Goal: Task Accomplishment & Management: Use online tool/utility

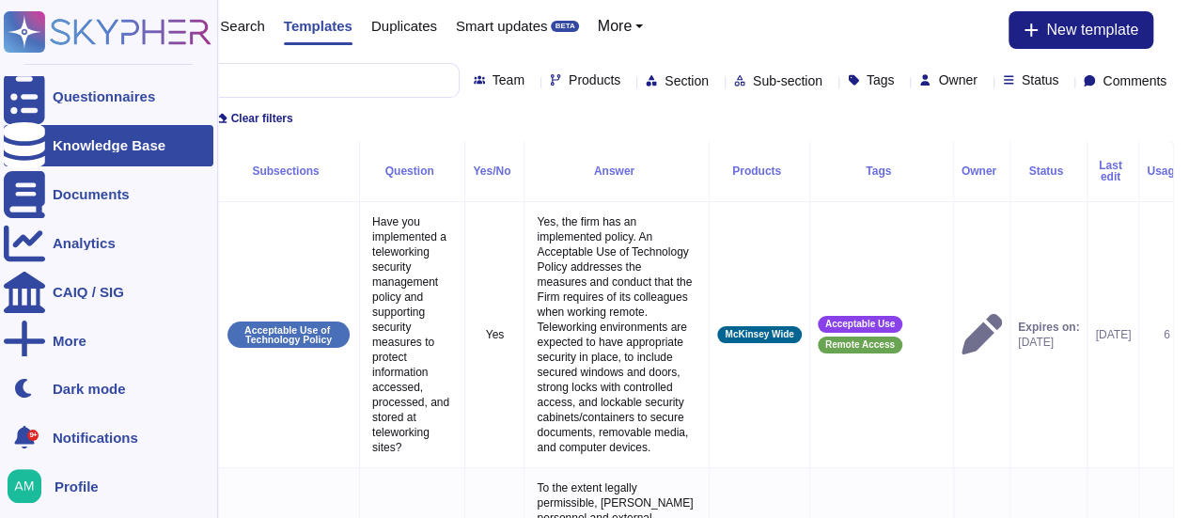
click at [32, 138] on icon at bounding box center [24, 145] width 41 height 47
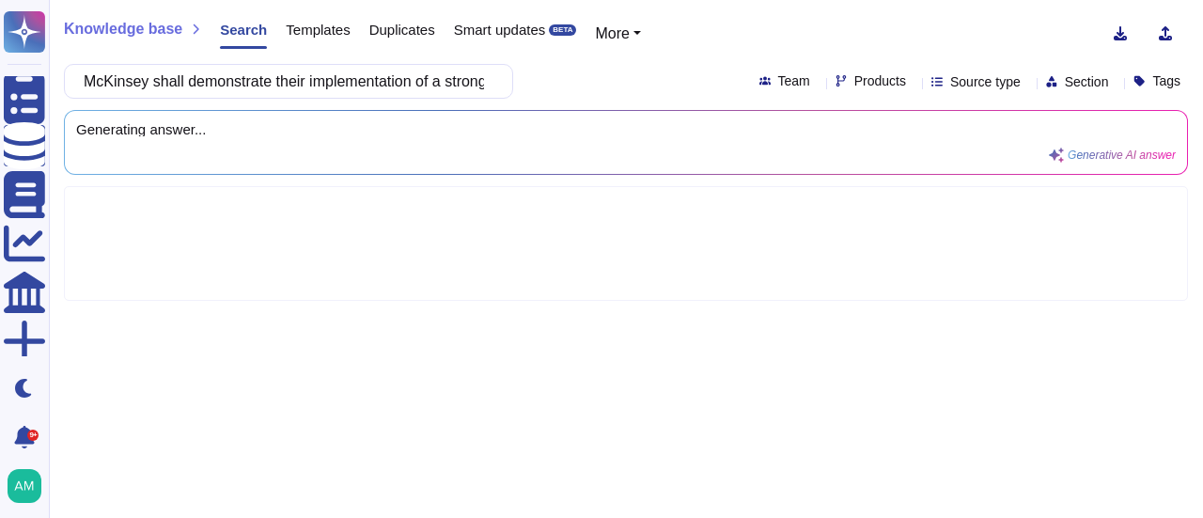
scroll to position [0, 227]
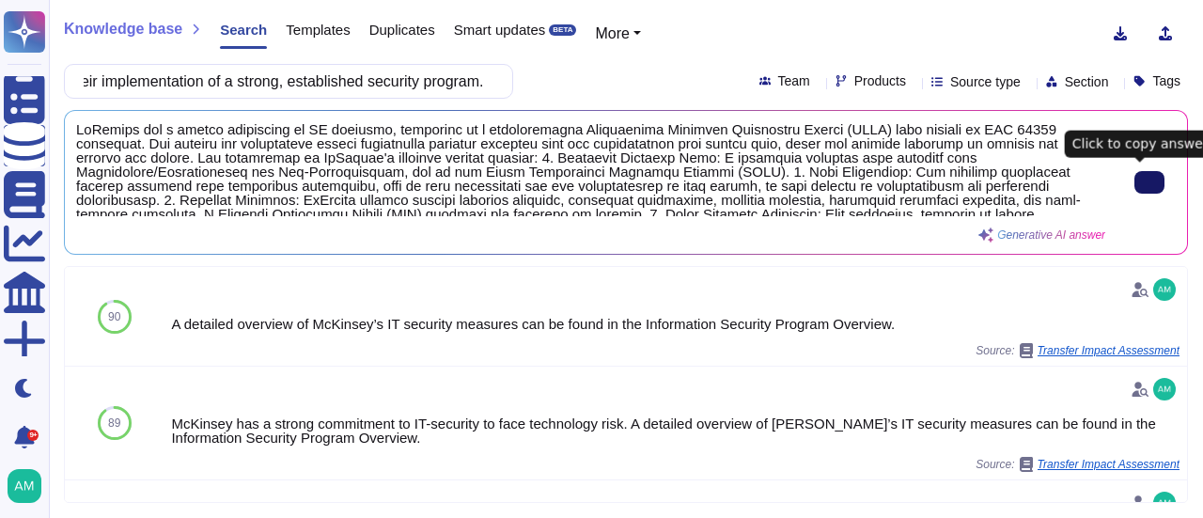
type input "McKinsey shall demonstrate their implementation of a strong, established securi…"
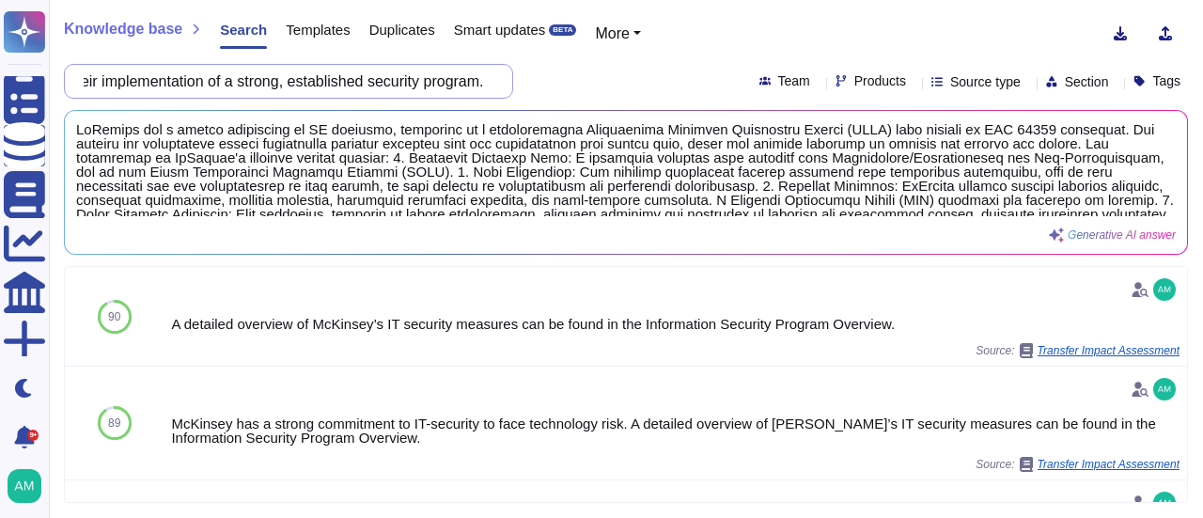
drag, startPoint x: 168, startPoint y: 82, endPoint x: 873, endPoint y: 34, distance: 706.7
click at [873, 34] on div "Knowledge base Search Templates Duplicates Smart updates BETA More McKinsey sha…" at bounding box center [626, 259] width 1154 height 518
paste input "2.) The Suppliers shall demonstrate their comprehensive set of written internal…"
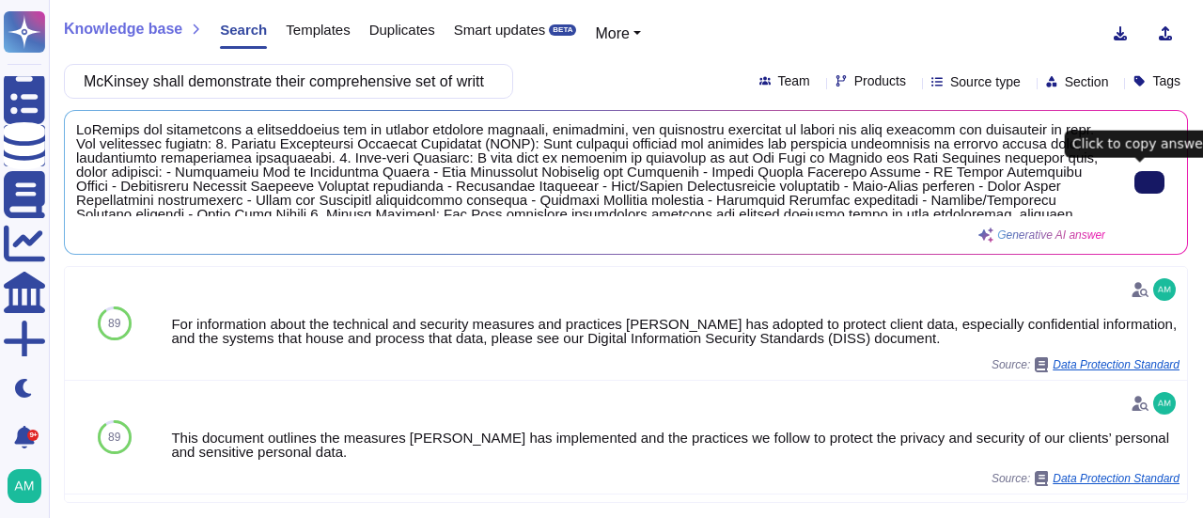
click at [1150, 182] on icon at bounding box center [1150, 182] width 0 height 0
drag, startPoint x: 165, startPoint y: 81, endPoint x: 996, endPoint y: 117, distance: 831.8
click at [996, 117] on div "Knowledge base Search Templates Duplicates Smart updates BETA More McKinsey sha…" at bounding box center [626, 259] width 1154 height 518
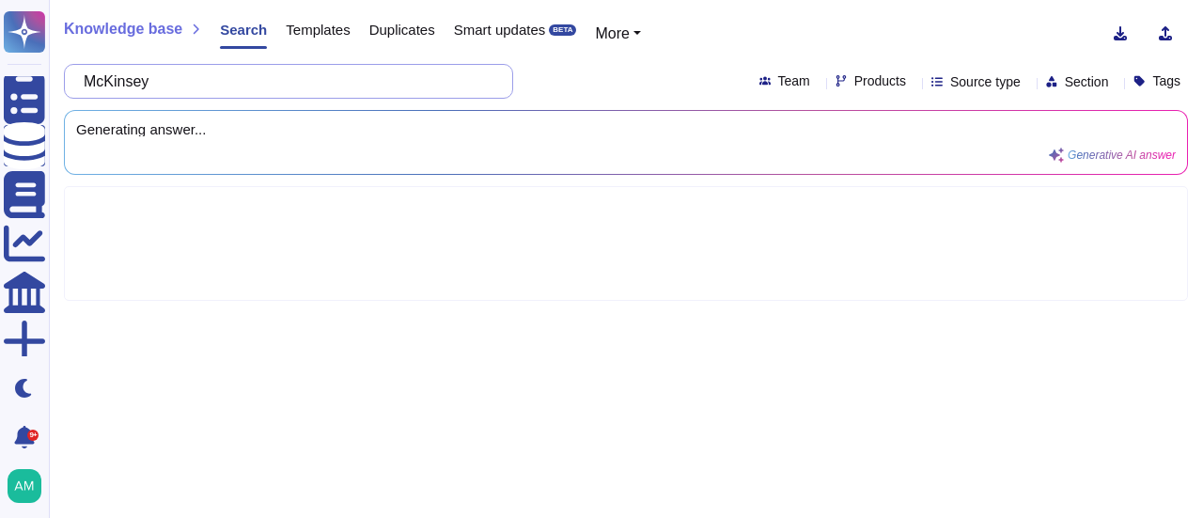
paste input "shall describe a regular audit of the security and privacy program either by th…"
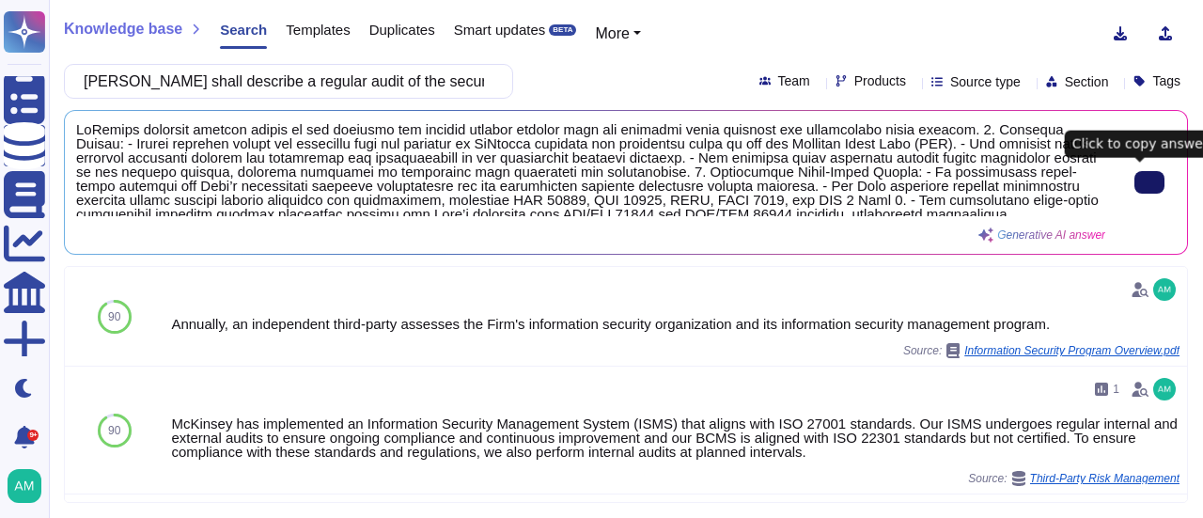
click at [1153, 189] on button at bounding box center [1150, 182] width 30 height 23
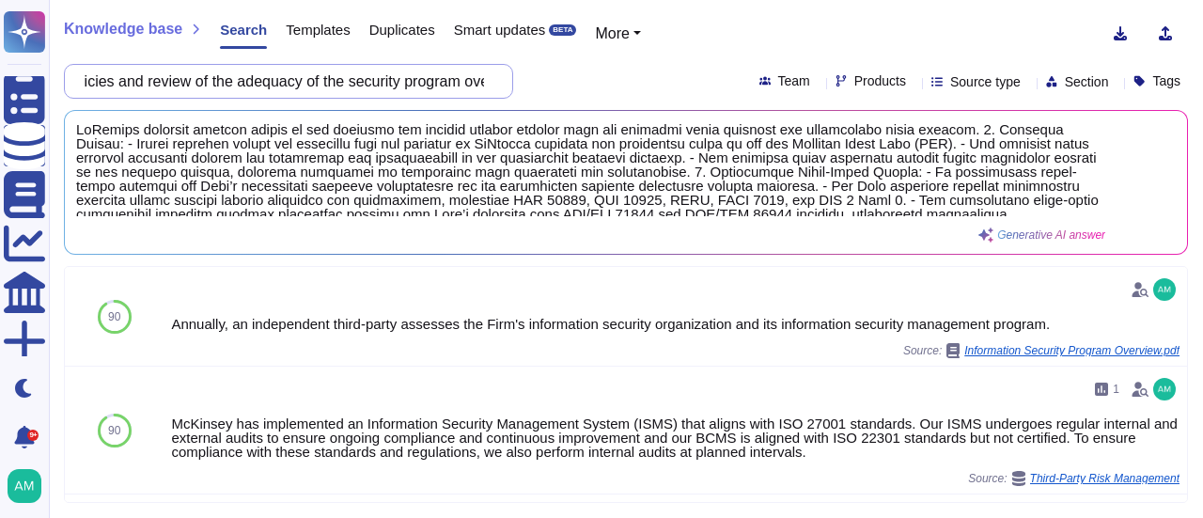
drag, startPoint x: 165, startPoint y: 78, endPoint x: 1202, endPoint y: 127, distance: 1038.0
click at [1202, 127] on div "Knowledge base Search Templates Duplicates Smart updates BETA More McKinsey sha…" at bounding box center [626, 259] width 1154 height 518
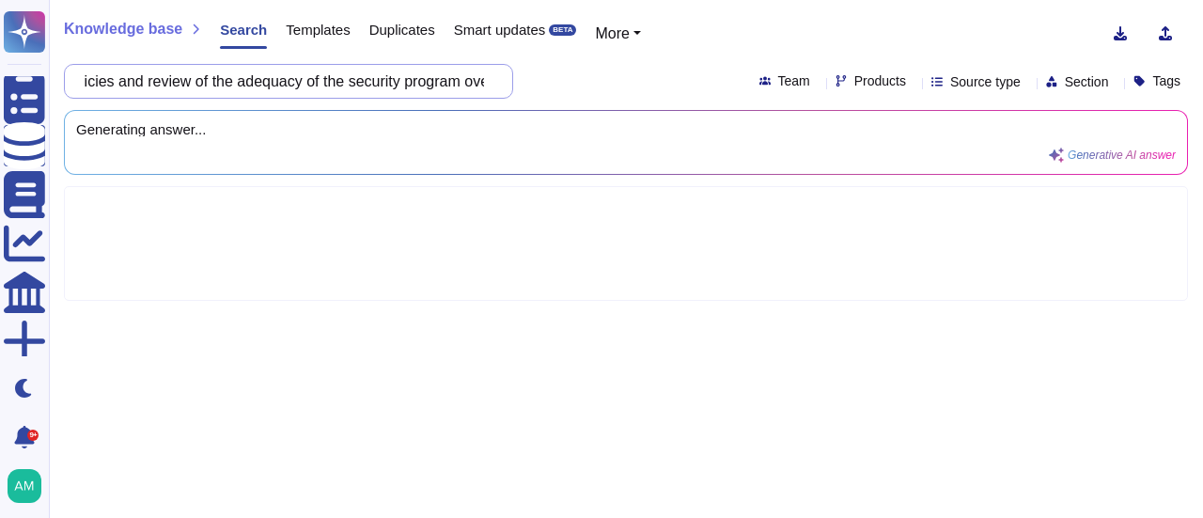
scroll to position [0, 0]
paste input "shall describe the risk assessment and risk management processes to identify, e…"
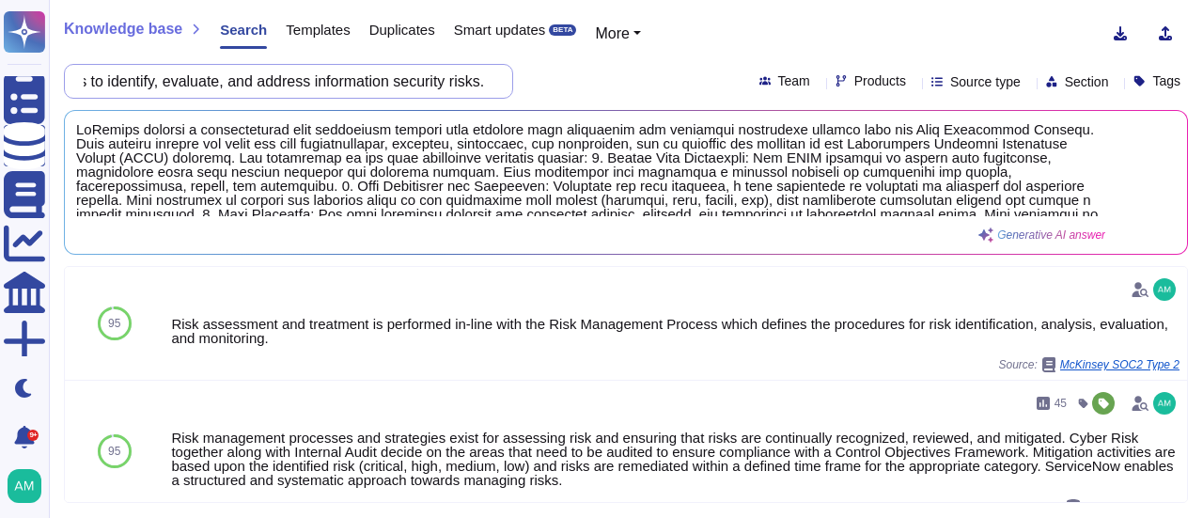
drag, startPoint x: 167, startPoint y: 83, endPoint x: 895, endPoint y: 88, distance: 727.6
click at [895, 88] on div "McKinsey shall describe the risk assessment and risk management processes to id…" at bounding box center [626, 81] width 1124 height 35
paste input "human resources security processes, including: a.) Job descriptions for employe…"
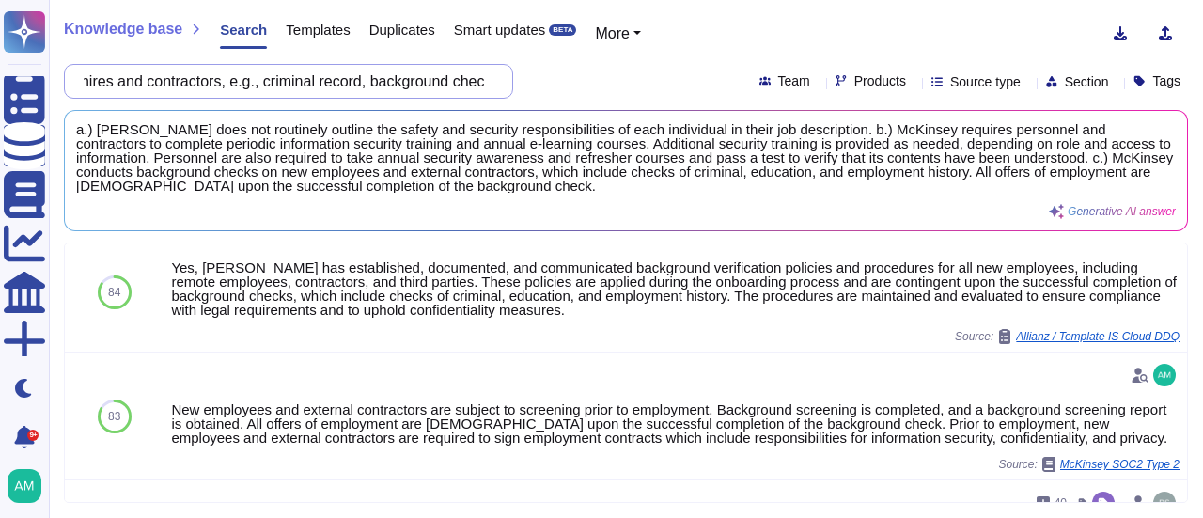
drag, startPoint x: 169, startPoint y: 86, endPoint x: 963, endPoint y: 46, distance: 794.4
click at [963, 46] on div "Knowledge base Search Templates Duplicates Smart updates BETA More McKinsey sha…" at bounding box center [626, 259] width 1154 height 518
paste input "outline their process for granting administrator rights, including information …"
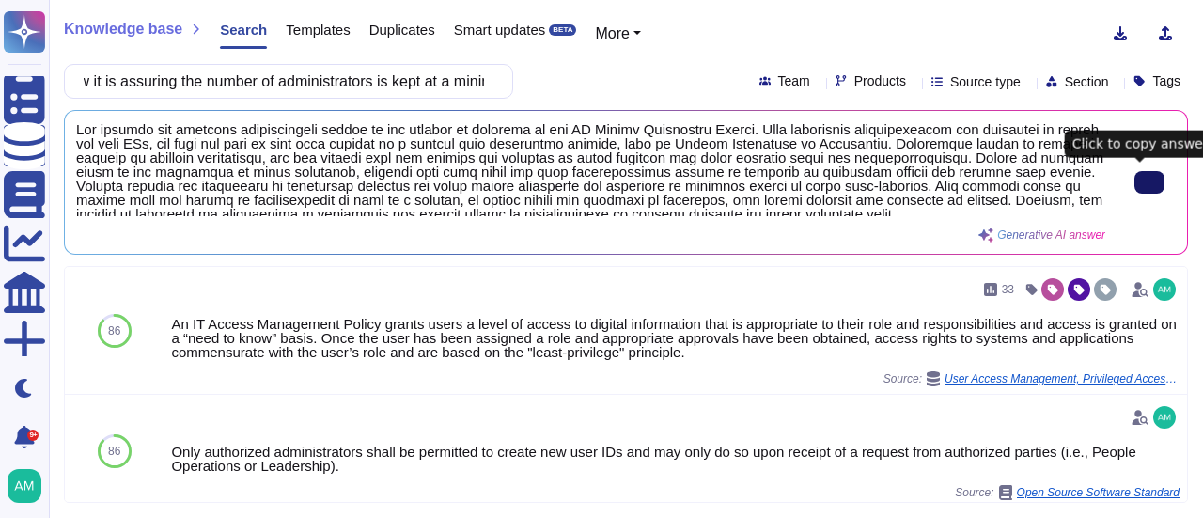
click at [1135, 180] on button at bounding box center [1150, 182] width 30 height 23
drag, startPoint x: 169, startPoint y: 84, endPoint x: 873, endPoint y: 80, distance: 704.1
click at [873, 80] on div "[PERSON_NAME] shall outline their process for granting administrator rights, in…" at bounding box center [626, 81] width 1124 height 35
paste input "es in place to assure business partners and subcontractors are not compromising…"
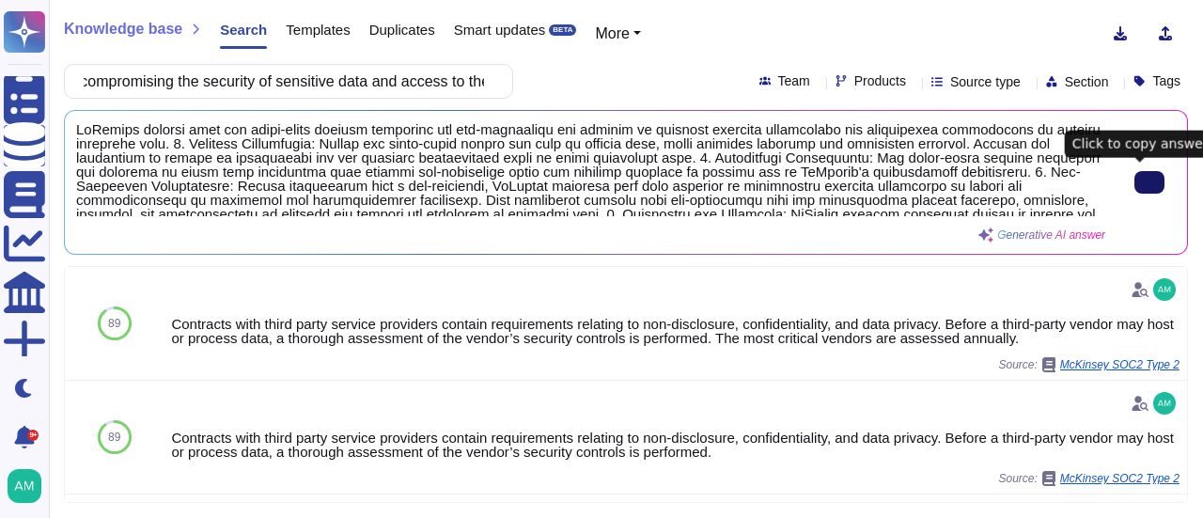
type input "[PERSON_NAME] shall outline their processes in place to assure business partner…"
click at [1154, 177] on button at bounding box center [1150, 182] width 30 height 23
drag, startPoint x: 170, startPoint y: 82, endPoint x: 1002, endPoint y: 16, distance: 834.5
click at [1002, 16] on div "Knowledge base Search Templates Duplicates Smart updates BETA More McKinsey sha…" at bounding box center [626, 259] width 1154 height 518
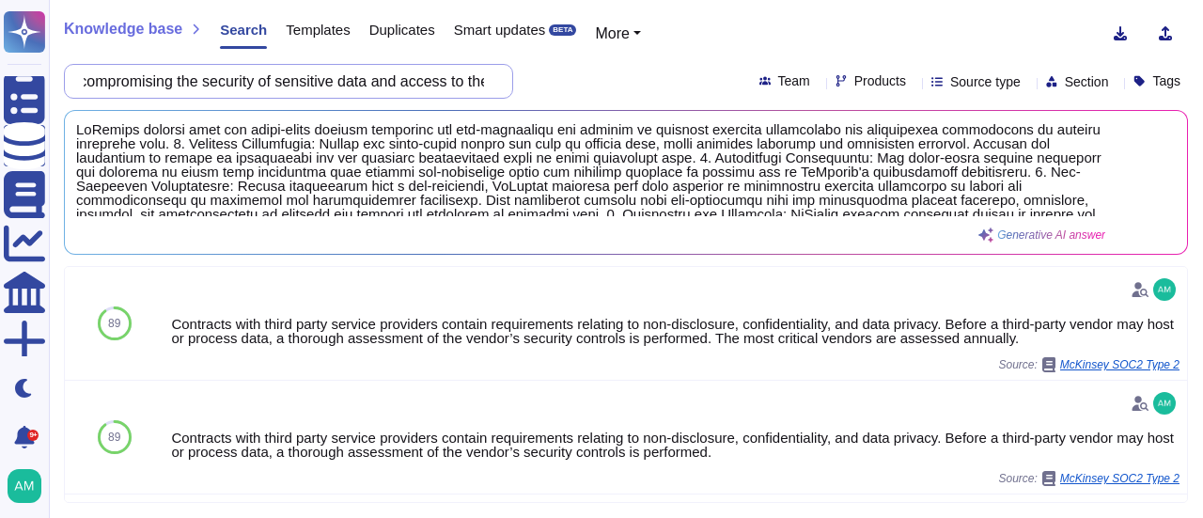
paste input "its change management process and procedures in place that assure all changes t…"
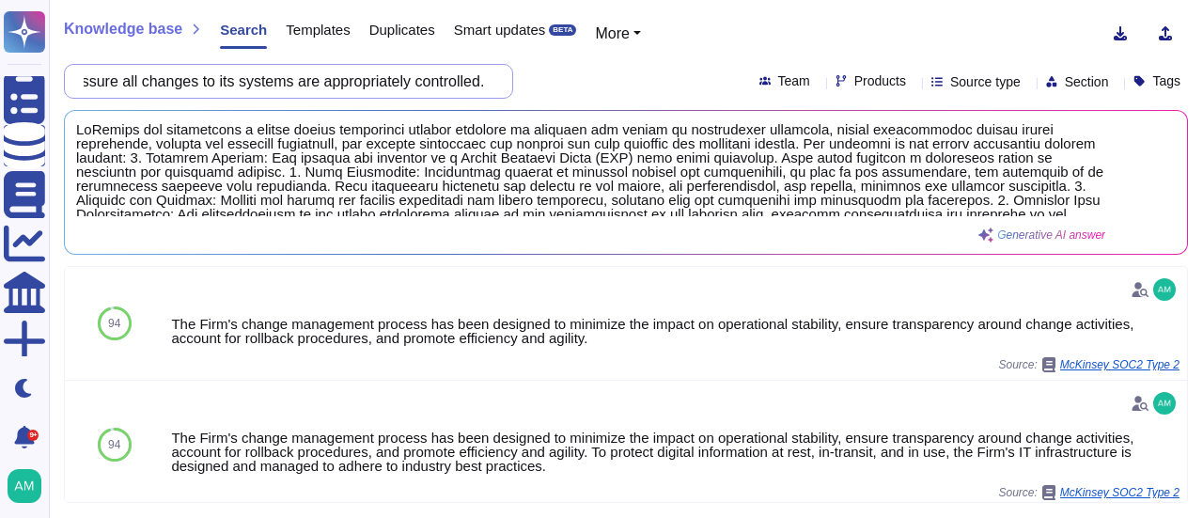
drag, startPoint x: 168, startPoint y: 84, endPoint x: 1112, endPoint y: 67, distance: 944.0
click at [1112, 67] on div "McKinsey shall outline its change management process and procedures in place th…" at bounding box center [626, 81] width 1124 height 35
paste input "is asked to outline its software lifecycle process works - from developing to r…"
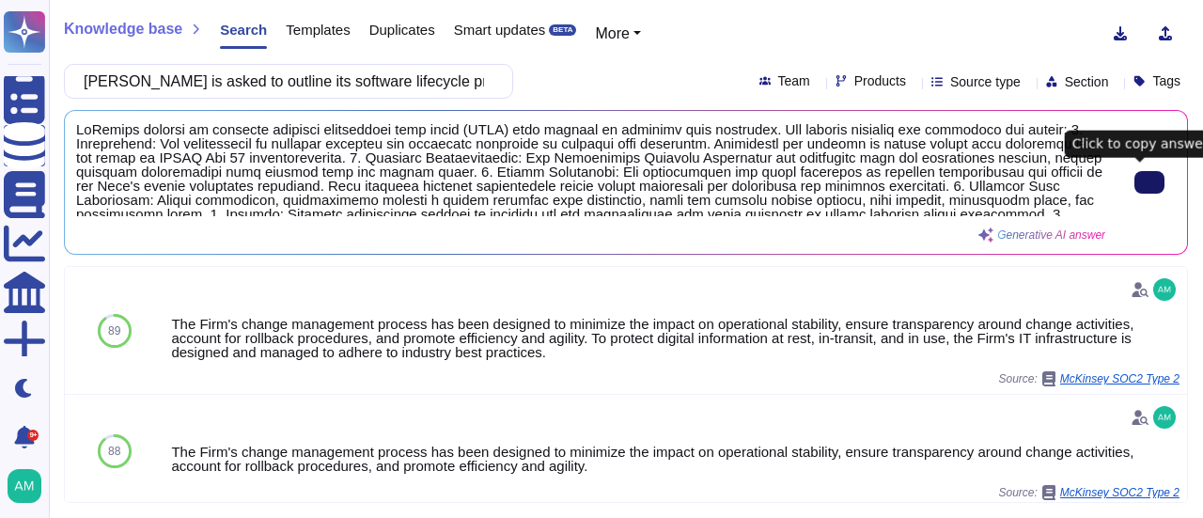
click at [1150, 182] on icon at bounding box center [1150, 182] width 0 height 0
drag, startPoint x: 167, startPoint y: 87, endPoint x: 829, endPoint y: 39, distance: 663.5
click at [829, 39] on div "Knowledge base Search Templates Duplicates Smart updates BETA More McKinsey is …" at bounding box center [626, 259] width 1154 height 518
paste input "shall describe the process for data disposal, e.g. Destroying of old tapes, too…"
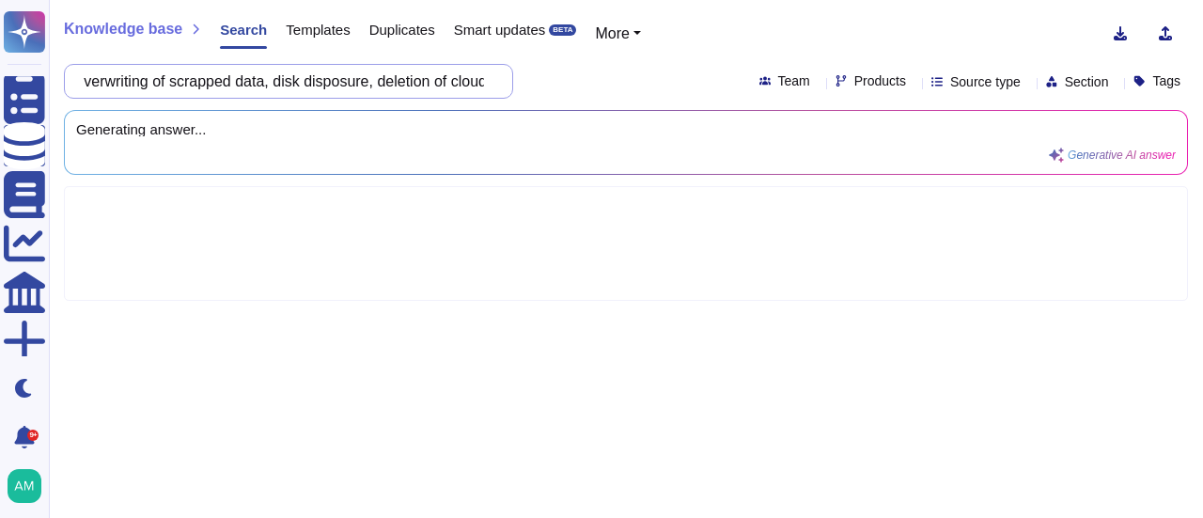
scroll to position [0, 693]
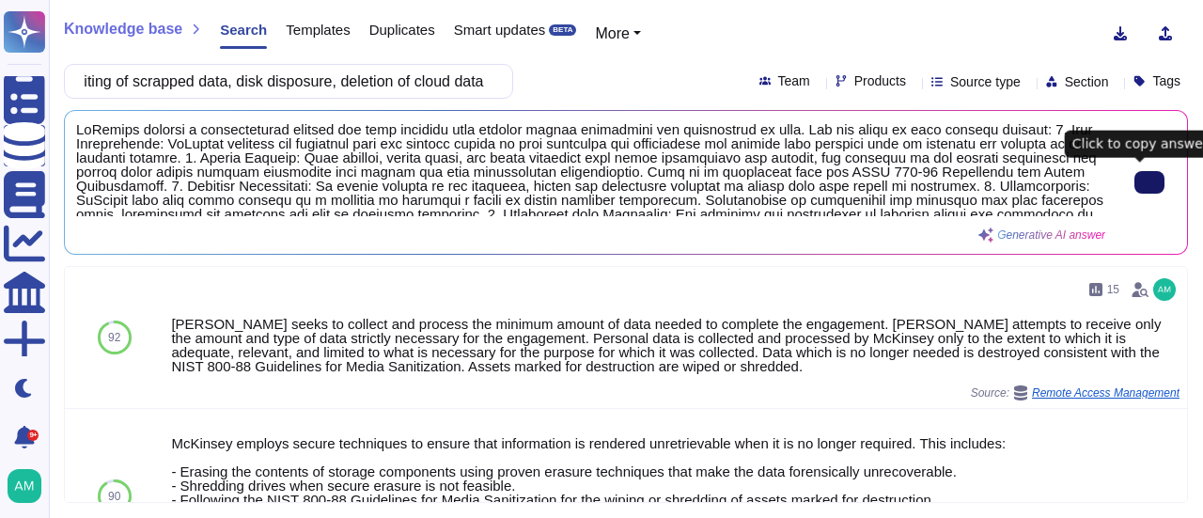
click at [1154, 180] on button at bounding box center [1150, 182] width 30 height 23
drag, startPoint x: 167, startPoint y: 81, endPoint x: 685, endPoint y: 71, distance: 518.1
click at [685, 71] on div "McKinsey shall describe the process for data disposal, e.g. Destroying of old t…" at bounding box center [626, 81] width 1124 height 35
paste input "to help Roche Incident response to disconnect and acquire forensics artifacts o…"
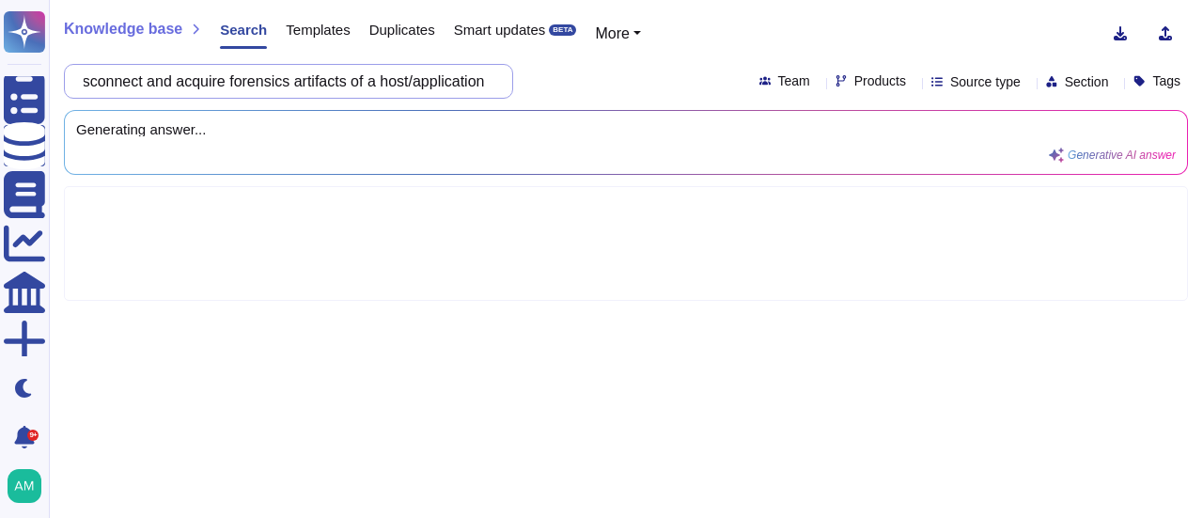
scroll to position [0, 507]
type input "[PERSON_NAME] shall describe the process to help Roche Incident response to dis…"
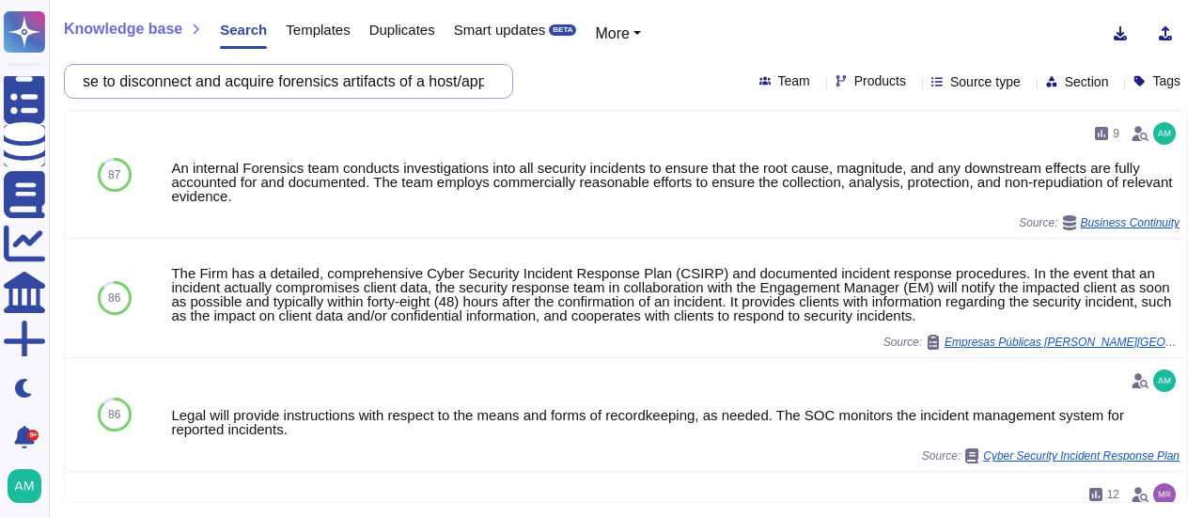
scroll to position [0, 0]
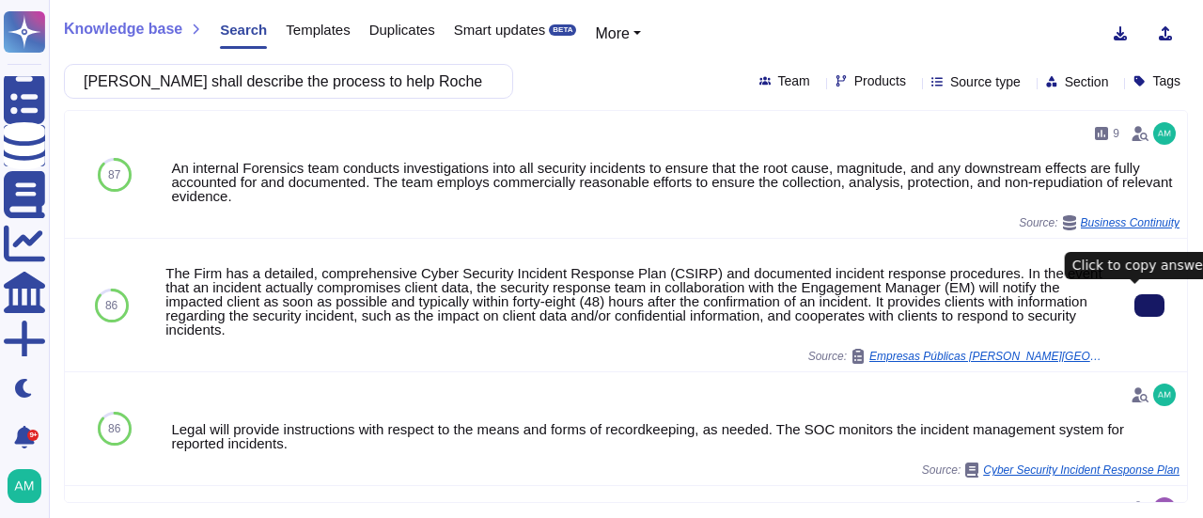
click at [1150, 306] on icon at bounding box center [1150, 306] width 0 height 0
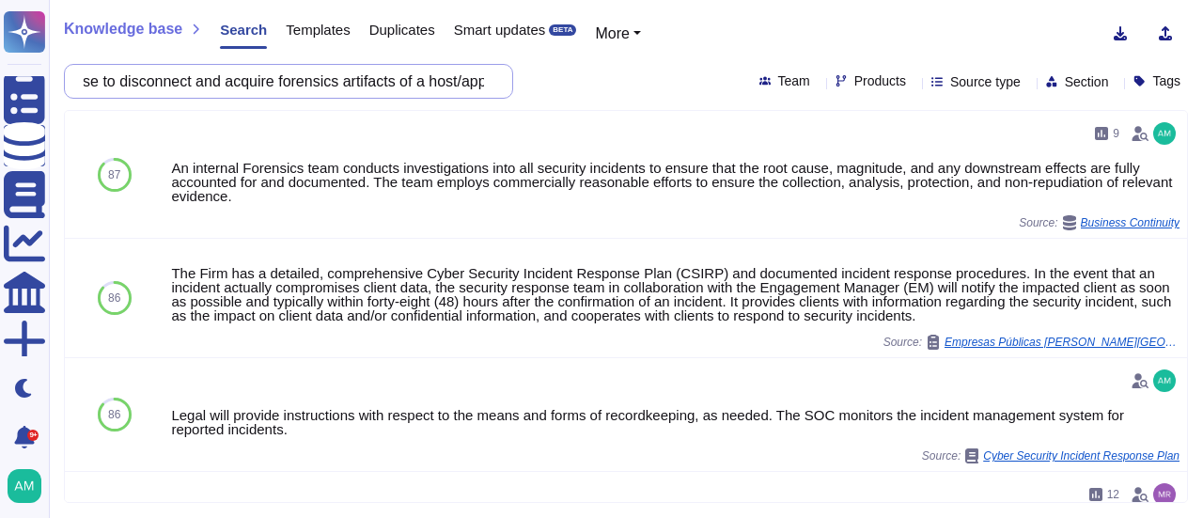
drag, startPoint x: 169, startPoint y: 80, endPoint x: 961, endPoint y: 56, distance: 791.9
click at [961, 56] on div "Knowledge base Search Templates Duplicates Smart updates BETA More McKinsey sha…" at bounding box center [626, 259] width 1154 height 518
paste input "and interval for performing independent penetration tests"
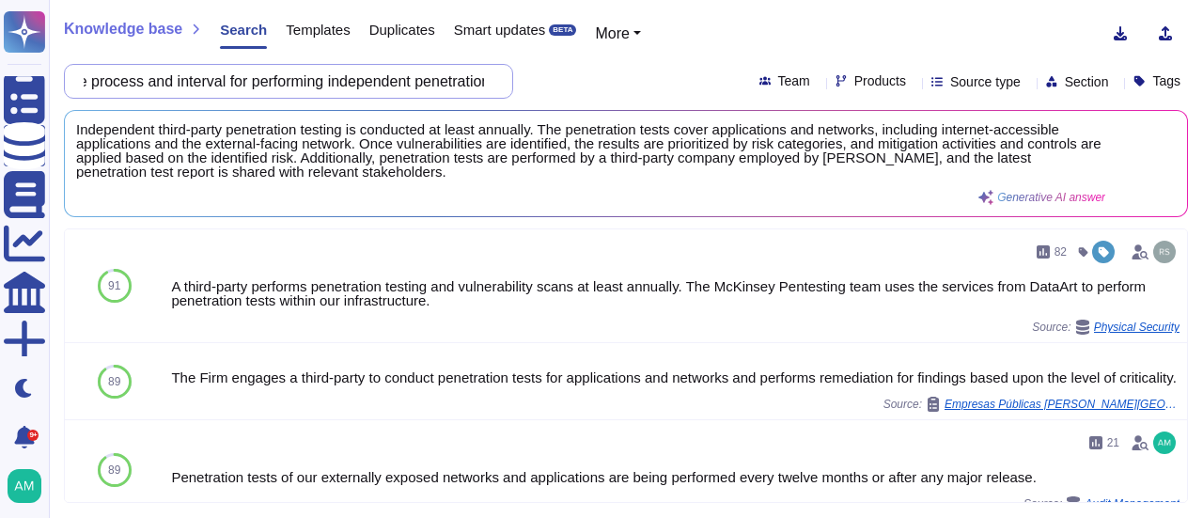
drag, startPoint x: 168, startPoint y: 82, endPoint x: 790, endPoint y: 67, distance: 621.6
click at [790, 67] on div "[PERSON_NAME] shall describe the process and interval for performing independen…" at bounding box center [626, 81] width 1124 height 35
paste input "outline its backup and restore process and how it is tested."
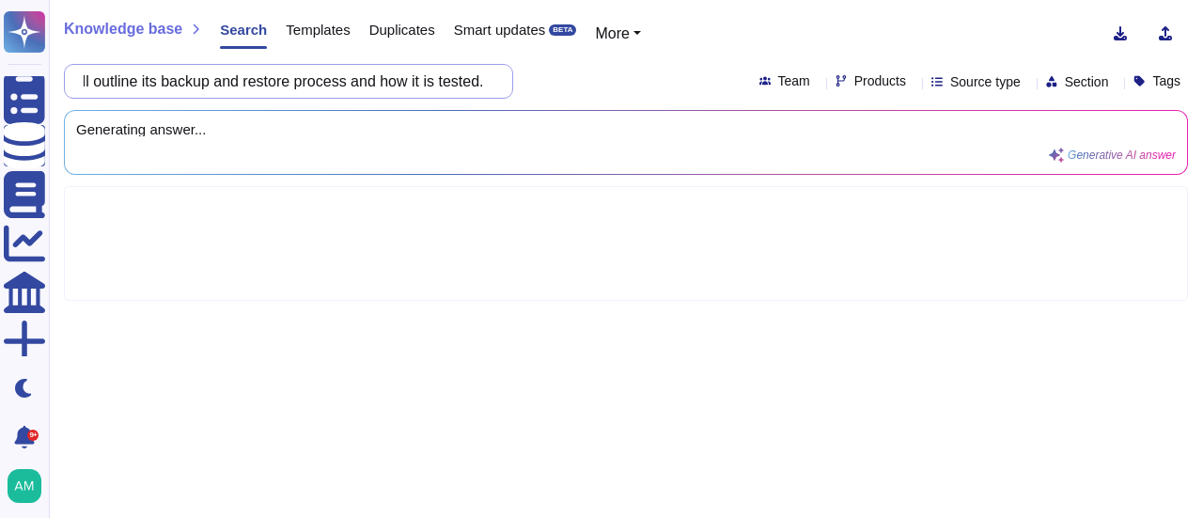
scroll to position [0, 110]
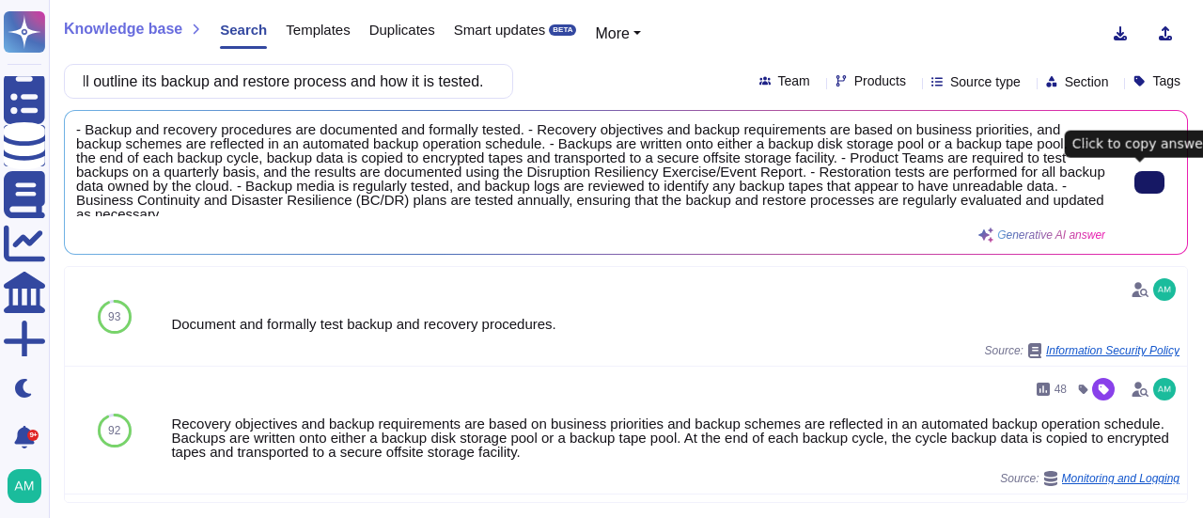
click at [1150, 182] on icon at bounding box center [1150, 182] width 0 height 0
click at [172, 82] on input "McKinsey shall outline its backup and restore process and how it is tested." at bounding box center [283, 81] width 419 height 33
paste input "describe its data governance framework to ensure data quality and integrity thr…"
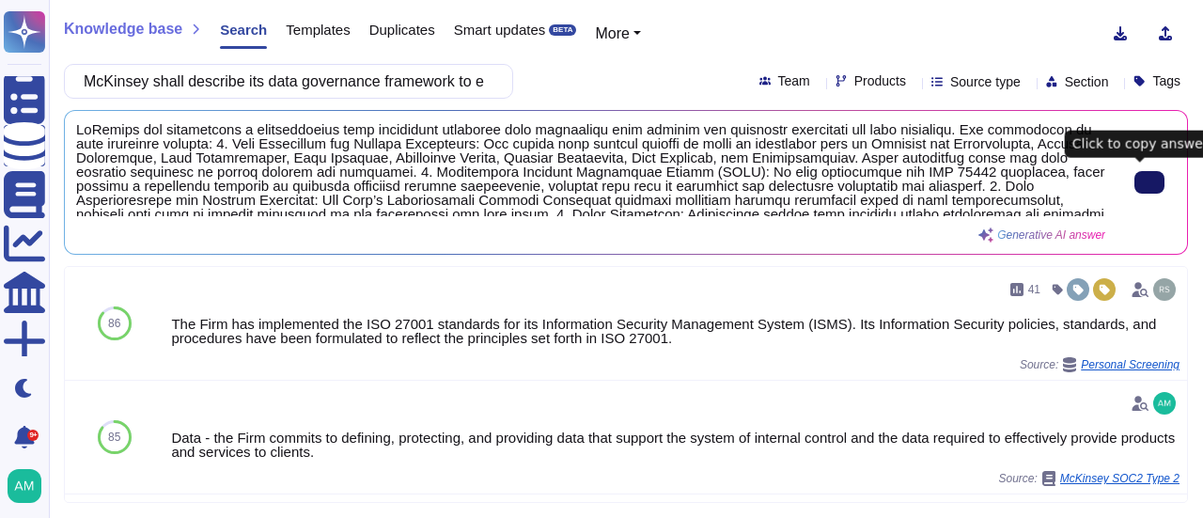
click at [1150, 182] on icon at bounding box center [1150, 182] width 0 height 0
click at [170, 87] on input "McKinsey shall describe its data governance framework to ensure data quality an…" at bounding box center [283, 81] width 419 height 33
paste input "which network- and host-based security components and controls are in place. (I…"
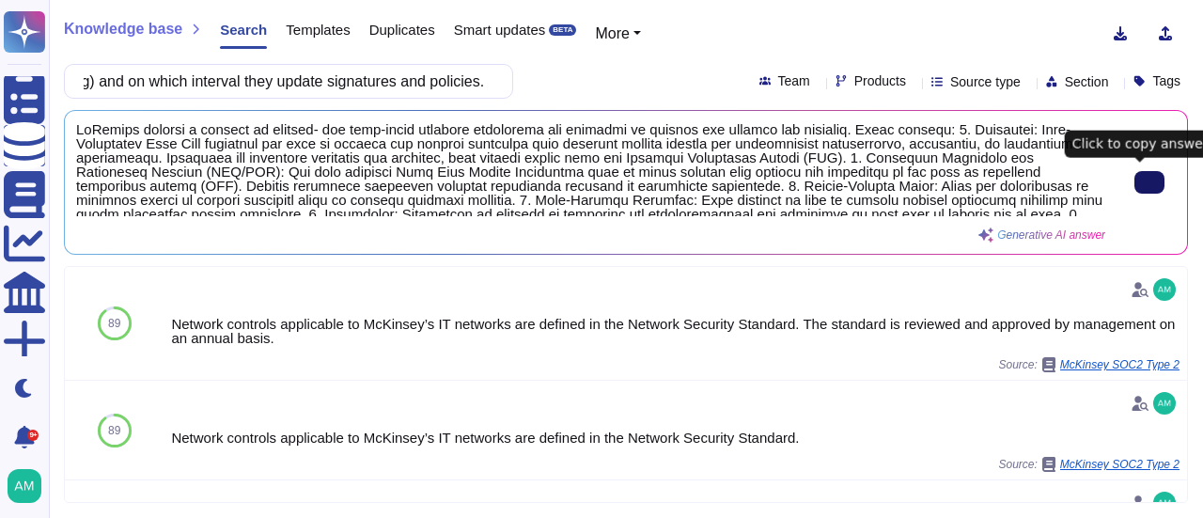
scroll to position [0, 0]
click at [1153, 173] on button at bounding box center [1150, 182] width 30 height 23
click at [165, 78] on input "McKinsey shall describe which network- and host-based security components and c…" at bounding box center [283, 81] width 419 height 33
paste input "the solution in place to ensure systems are kept current with security patches …"
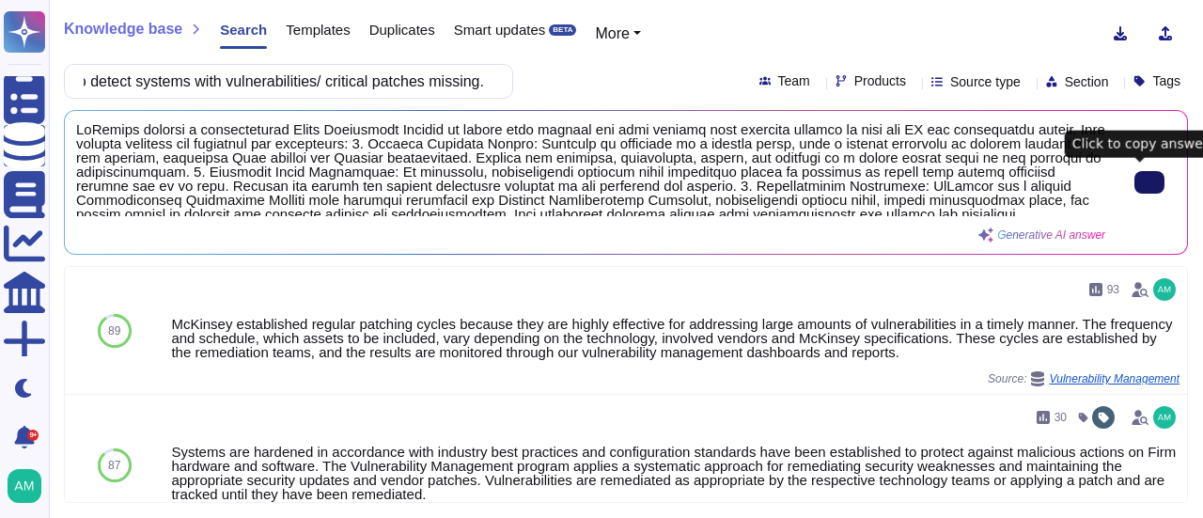
type input "McKinsey shall describe the solution in place to ensure systems are kept curren…"
click at [1149, 171] on button at bounding box center [1150, 182] width 30 height 23
drag, startPoint x: 167, startPoint y: 81, endPoint x: 761, endPoint y: 87, distance: 594.1
click at [761, 87] on div "McKinsey shall describe the solution in place to ensure systems are kept curren…" at bounding box center [626, 81] width 1124 height 35
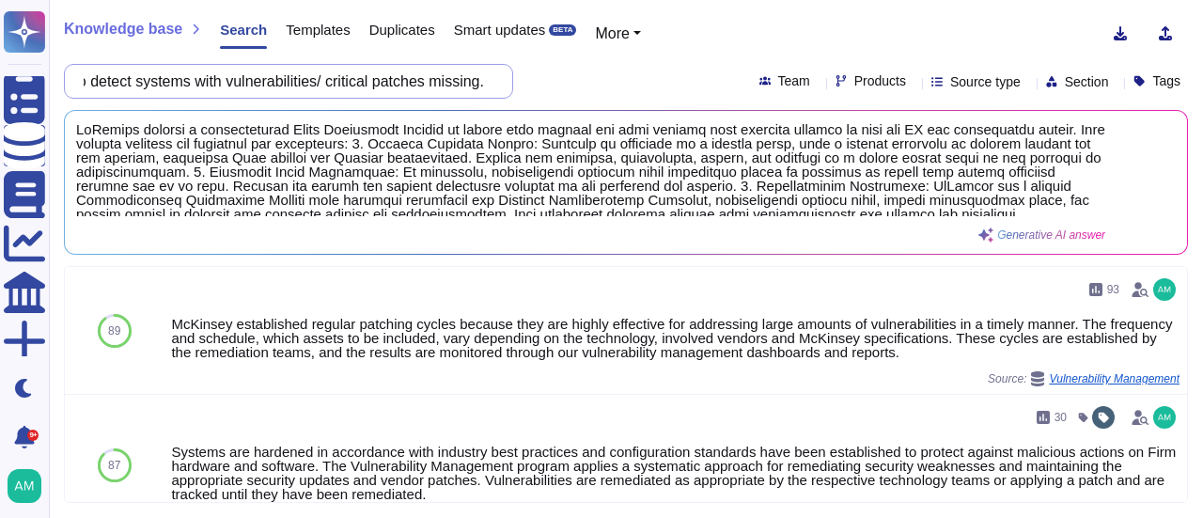
paste input "is asked to outline its audit trail approach. Also, the Supplier should state i…"
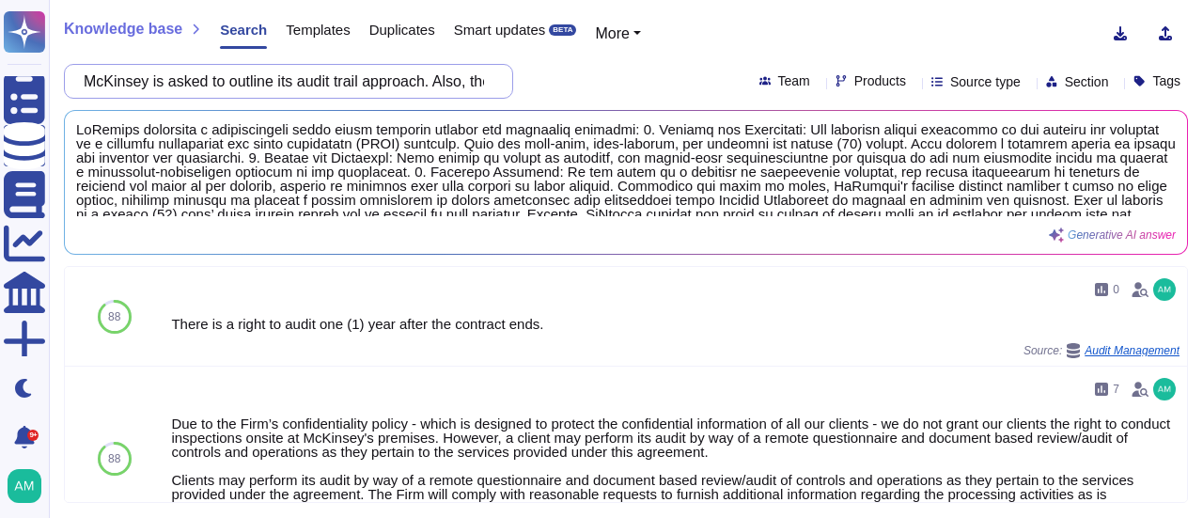
scroll to position [0, 567]
drag, startPoint x: 168, startPoint y: 84, endPoint x: 765, endPoint y: 44, distance: 598.2
click at [765, 44] on div "Knowledge base Search Templates Duplicates Smart updates BETA More McKinsey is …" at bounding box center [626, 259] width 1154 height 518
paste input "shall describe the encryption solutions for data in motion and data at rest, in…"
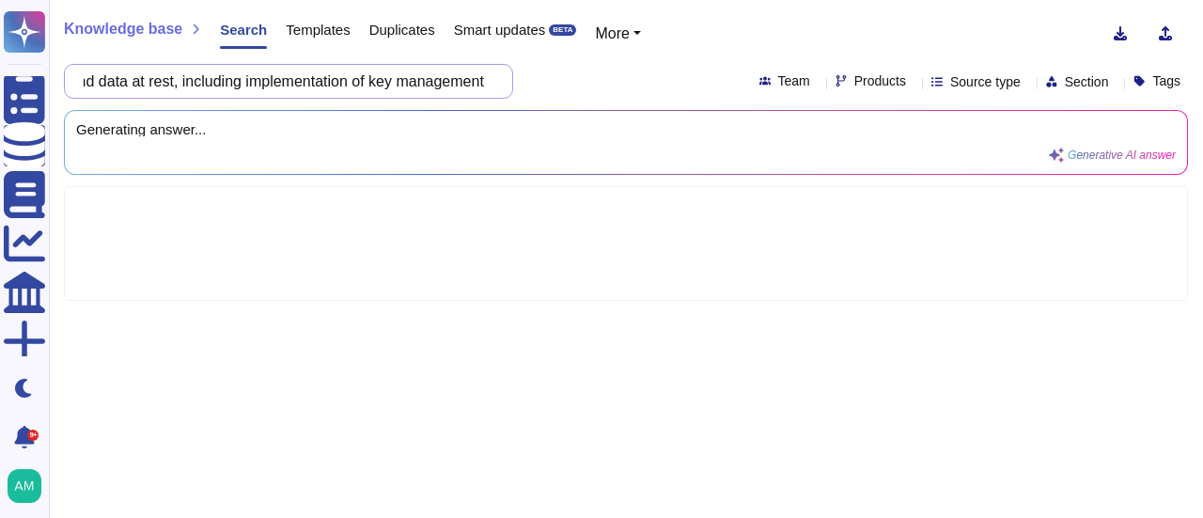
scroll to position [0, 483]
type input "McKinsey shall describe the encryption solutions for data in motion and data at…"
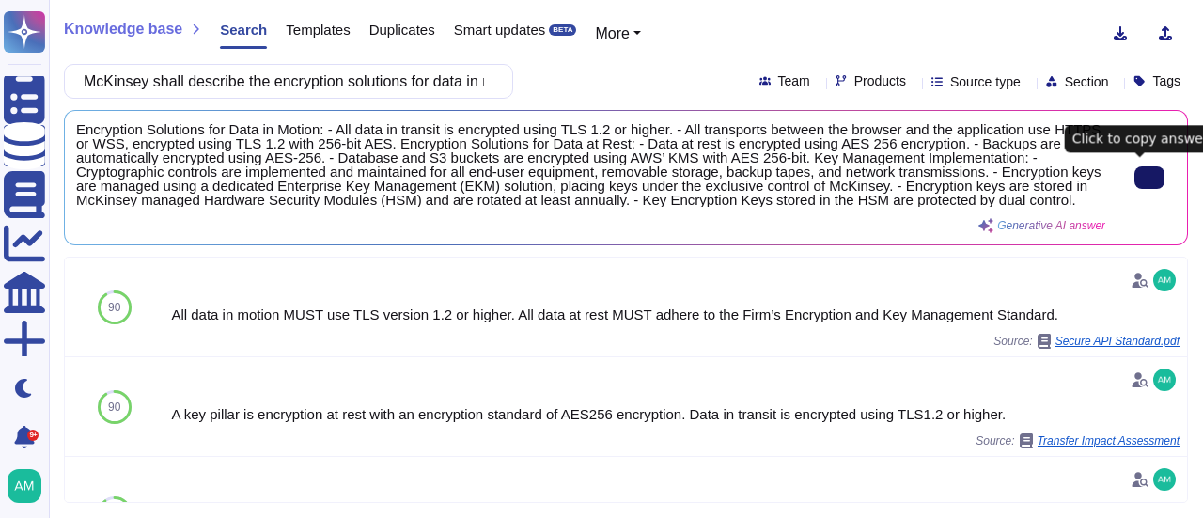
click at [207, 83] on input "McKinsey shall describe the encryption solutions for data in motion and data at…" at bounding box center [283, 81] width 419 height 33
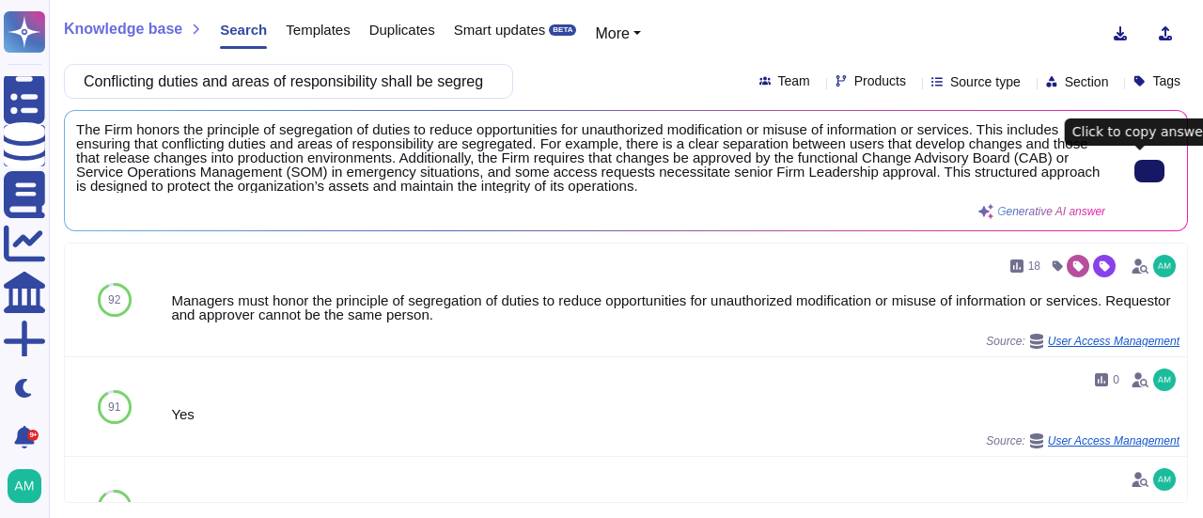
click at [1159, 165] on button at bounding box center [1150, 171] width 30 height 23
click at [172, 87] on input "Conflicting duties and areas of responsibility shall be segregated by the Suppl…" at bounding box center [283, 81] width 419 height 33
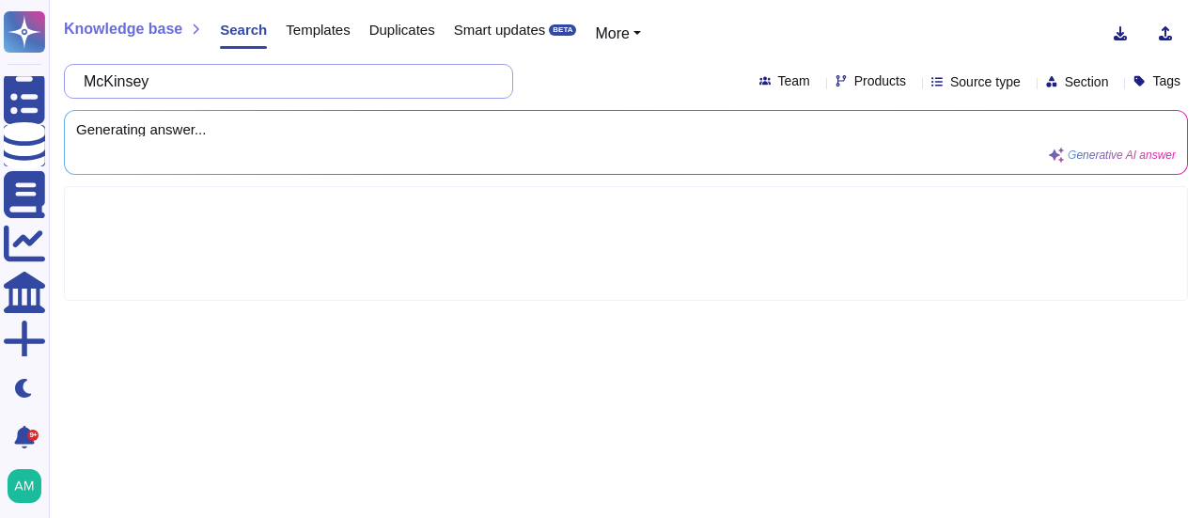
paste input "shall outline how their staff is trained in all relevant security and complianc…"
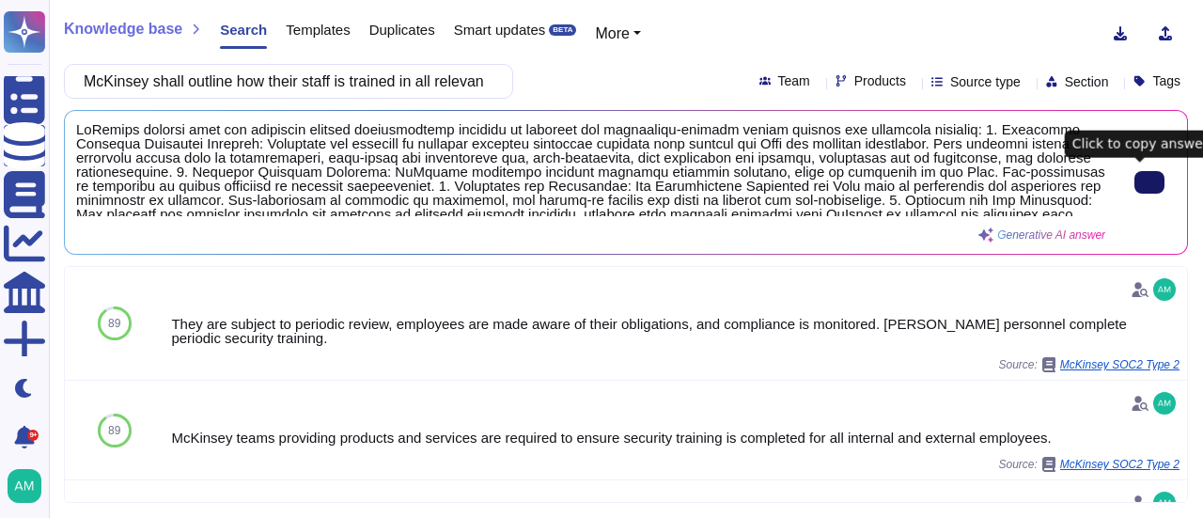
click at [1155, 180] on button at bounding box center [1150, 182] width 30 height 23
drag, startPoint x: 167, startPoint y: 85, endPoint x: 885, endPoint y: -7, distance: 723.0
click at [885, 0] on html "Questionnaires Knowledge Base Documents Analytics CAIQ / SIG More Dark mode 9+ …" at bounding box center [601, 259] width 1203 height 518
paste input "describe the HIPAA compliance for dedicated Roche environment including trainin…"
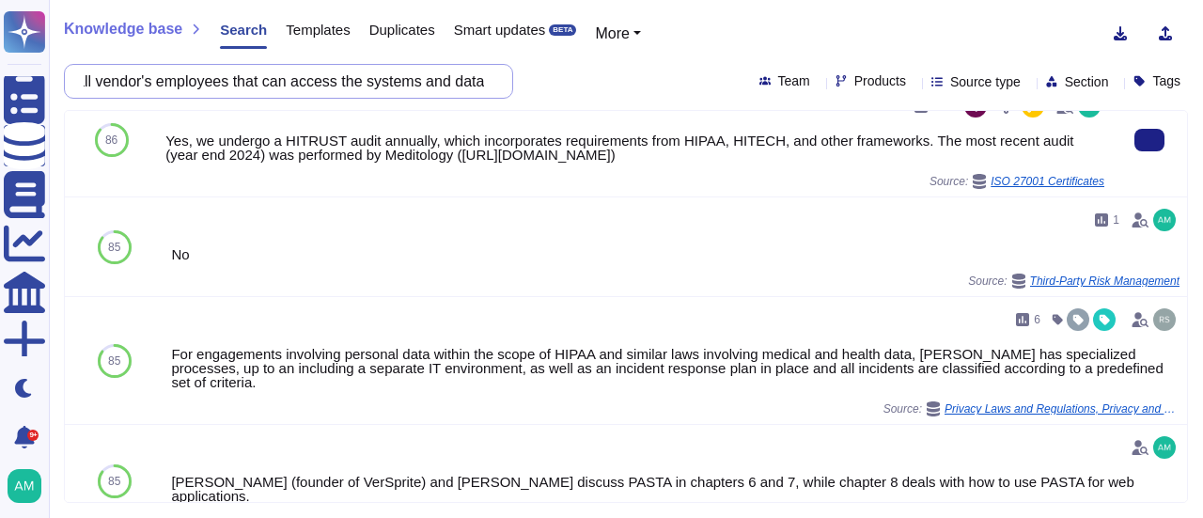
scroll to position [348, 0]
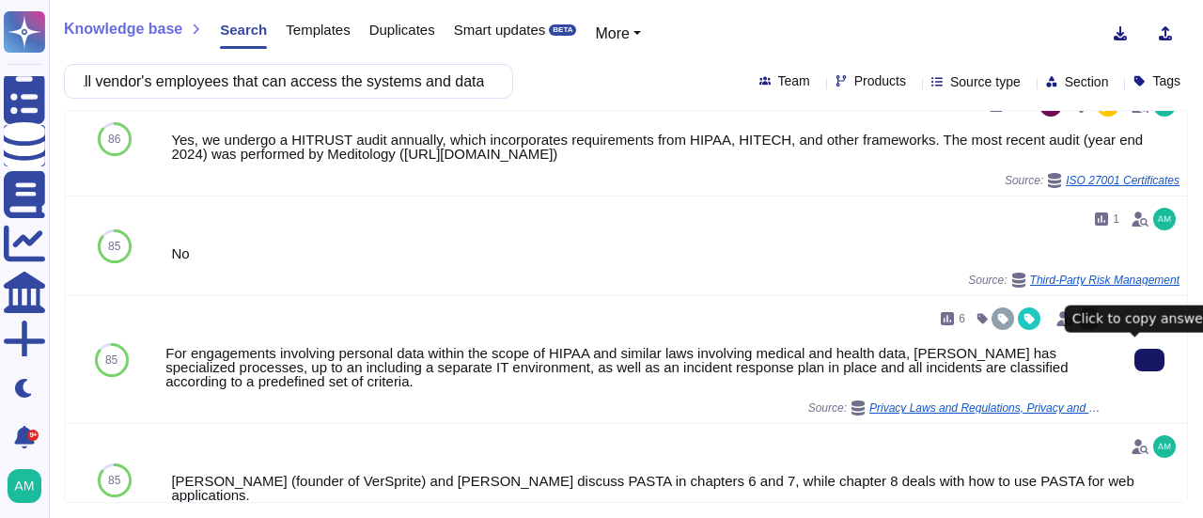
type input "McKinsey shall describe the HIPAA compliance for dedicated Roche environment in…"
click at [1150, 360] on icon at bounding box center [1150, 360] width 0 height 0
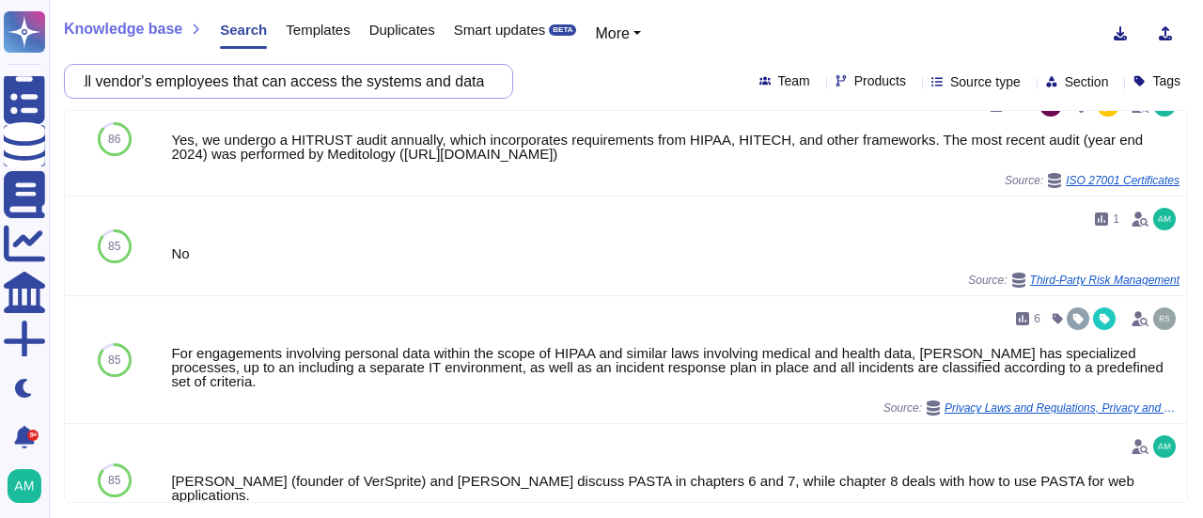
drag, startPoint x: 170, startPoint y: 82, endPoint x: 818, endPoint y: 63, distance: 648.0
click at [818, 64] on div "McKinsey shall describe the HIPAA compliance for dedicated Roche environment in…" at bounding box center [626, 81] width 1124 height 35
paste input "tail if there are any potential countries of Roche that are NOT allowed to rece…"
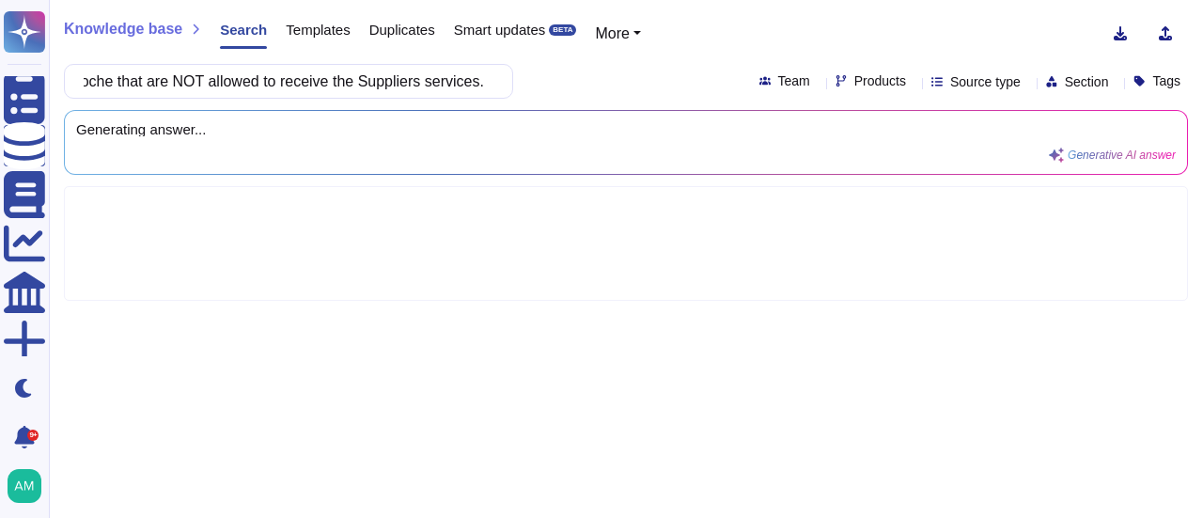
type input "McKinsey shall detail if there are any potential countries of Roche that are NO…"
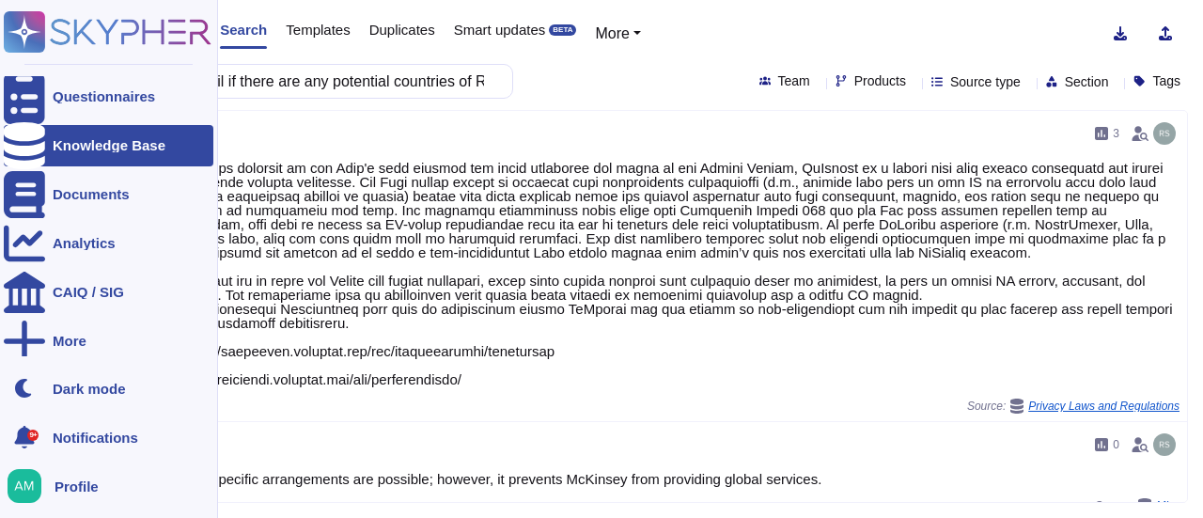
click at [30, 145] on icon at bounding box center [24, 145] width 41 height 47
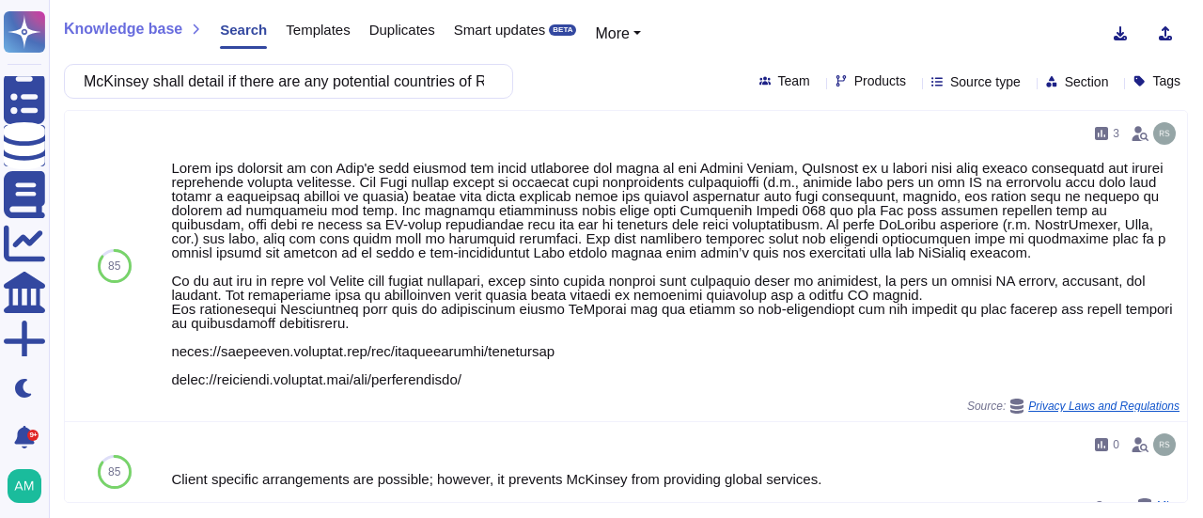
click at [308, 23] on span "Templates" at bounding box center [318, 30] width 64 height 14
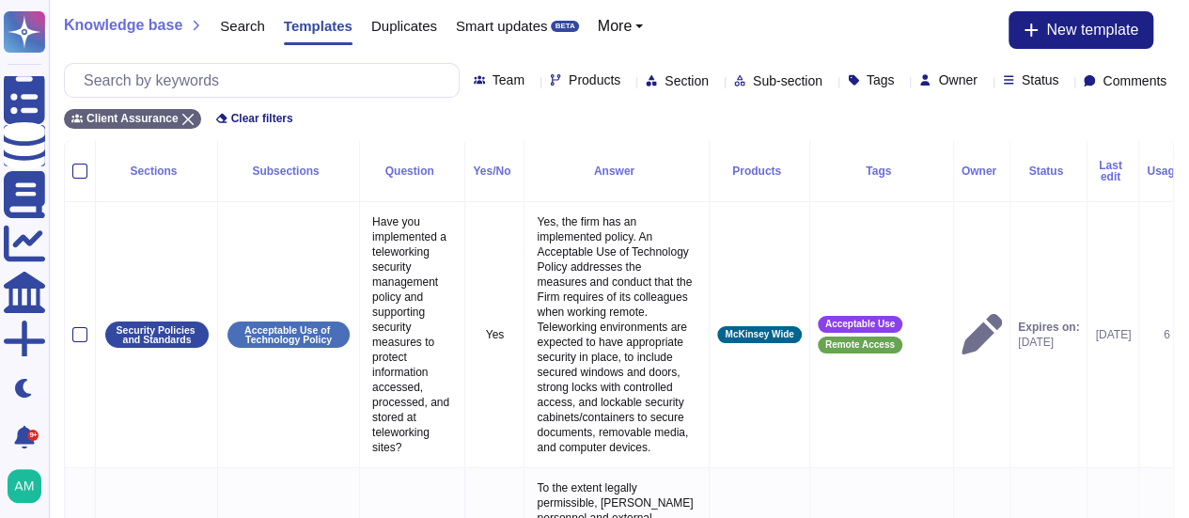
click at [646, 73] on div "Section" at bounding box center [681, 80] width 71 height 14
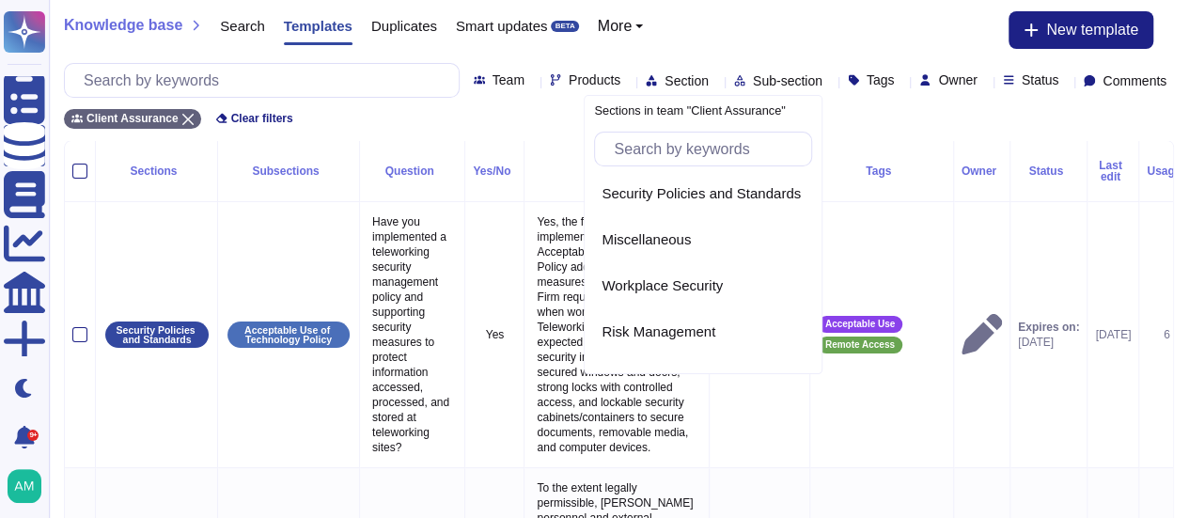
scroll to position [822, 0]
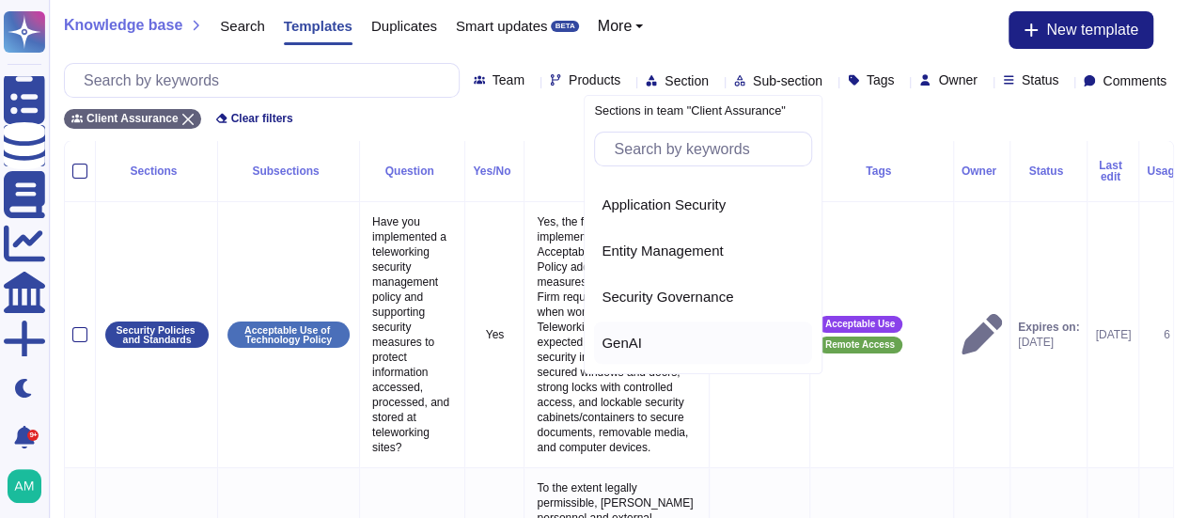
click at [641, 337] on div "GenAI" at bounding box center [703, 343] width 203 height 17
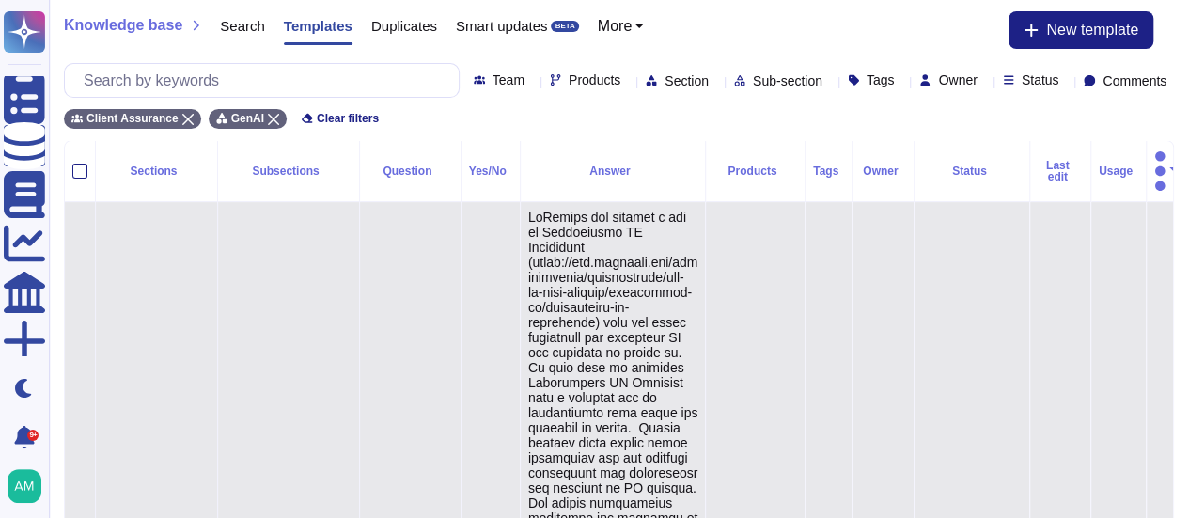
type textarea "McKinsey has adopted a set of Responsible AI Principles ([URL][DOMAIN_NAME]) th…"
